Goal: Find specific page/section: Find specific page/section

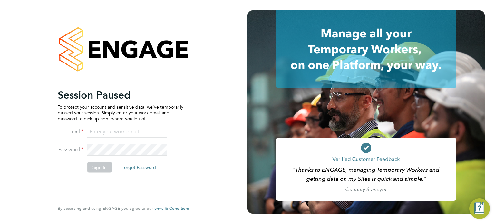
type input "[PERSON_NAME][EMAIL_ADDRESS][PERSON_NAME][DOMAIN_NAME]"
click at [102, 165] on button "Sign In" at bounding box center [99, 167] width 24 height 10
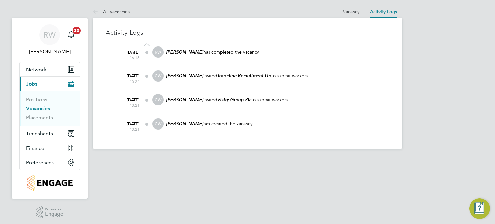
click at [38, 105] on link "Vacancies" at bounding box center [38, 108] width 24 height 6
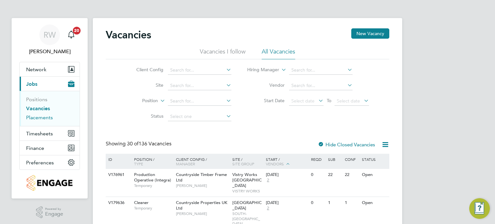
click at [43, 117] on link "Placements" at bounding box center [39, 117] width 27 height 6
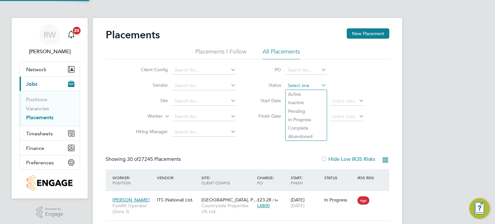
click at [303, 87] on input at bounding box center [305, 85] width 41 height 9
click at [303, 91] on li "Active" at bounding box center [305, 94] width 41 height 8
type input "Active"
